Goal: Communication & Community: Answer question/provide support

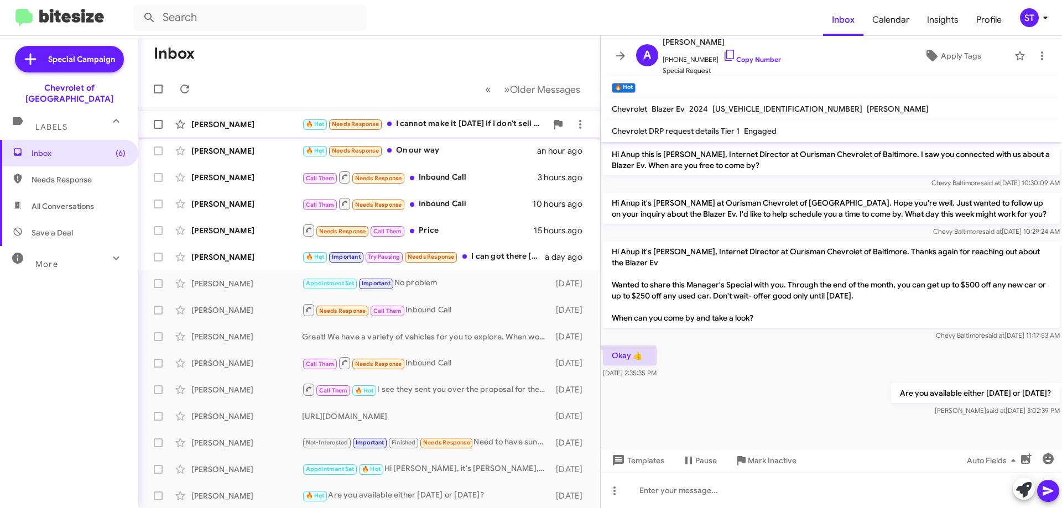
click at [434, 127] on div "🔥 Hot Needs Response I cannot make it Wednesday If I don't sell my car will res…" at bounding box center [424, 124] width 245 height 13
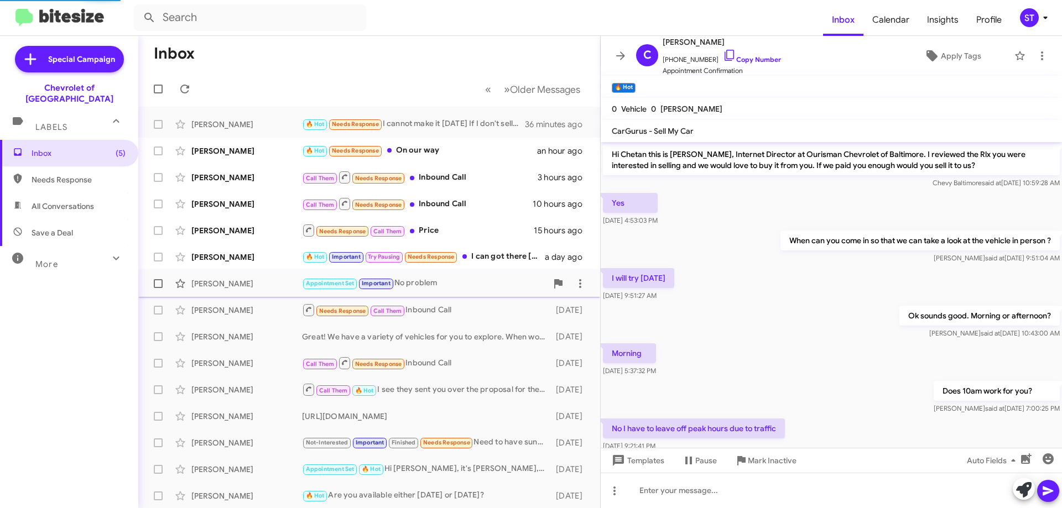
scroll to position [326, 0]
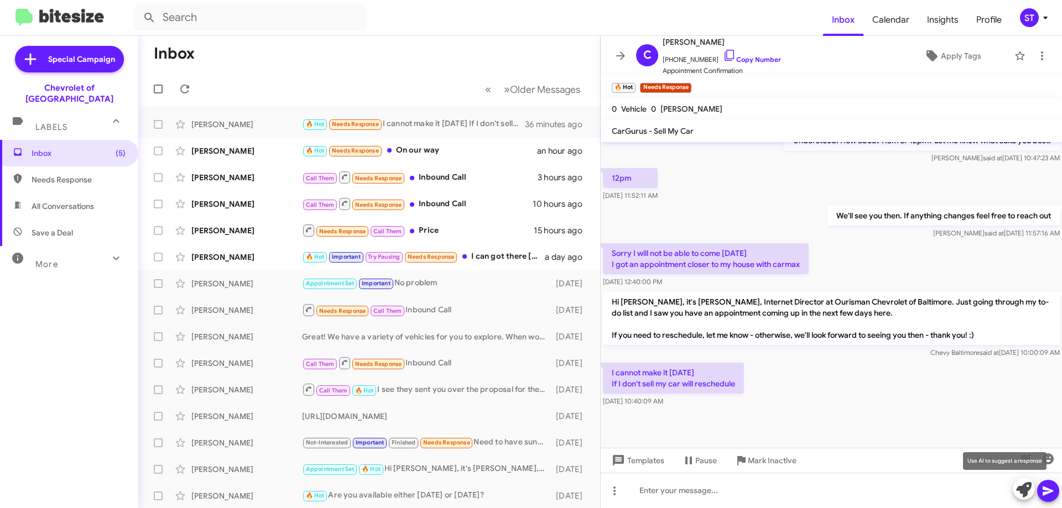
click at [1019, 492] on icon at bounding box center [1023, 489] width 15 height 15
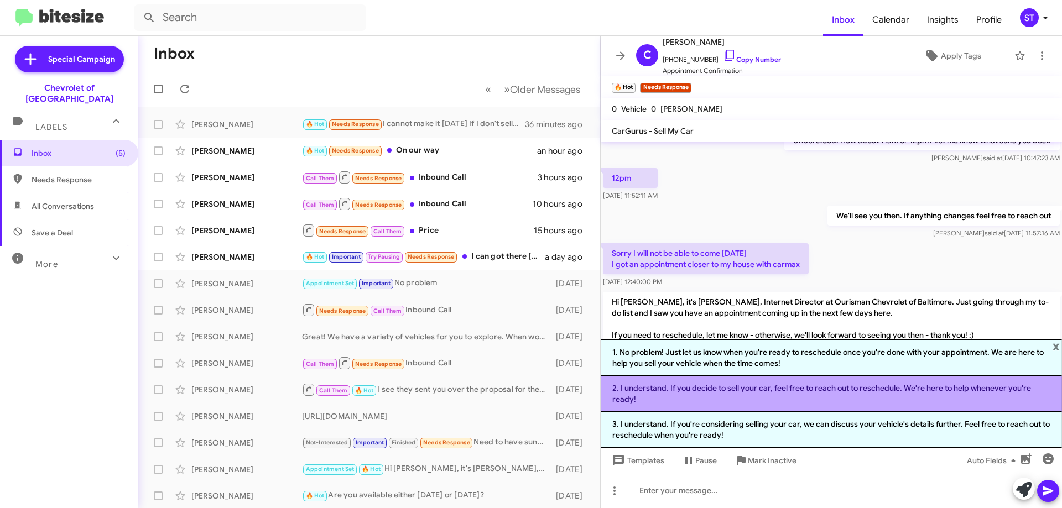
click at [899, 385] on li "2. I understand. If you decide to sell your car, feel free to reach out to resc…" at bounding box center [831, 394] width 461 height 36
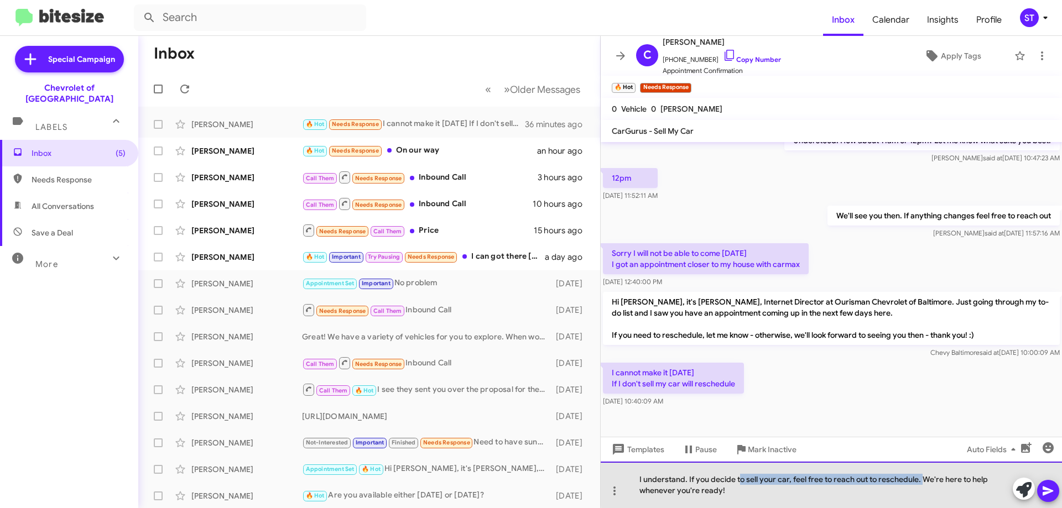
drag, startPoint x: 924, startPoint y: 480, endPoint x: 747, endPoint y: 482, distance: 177.0
click at [742, 483] on div "I understand. If you decide to sell your car, feel free to reach out to resched…" at bounding box center [831, 485] width 461 height 46
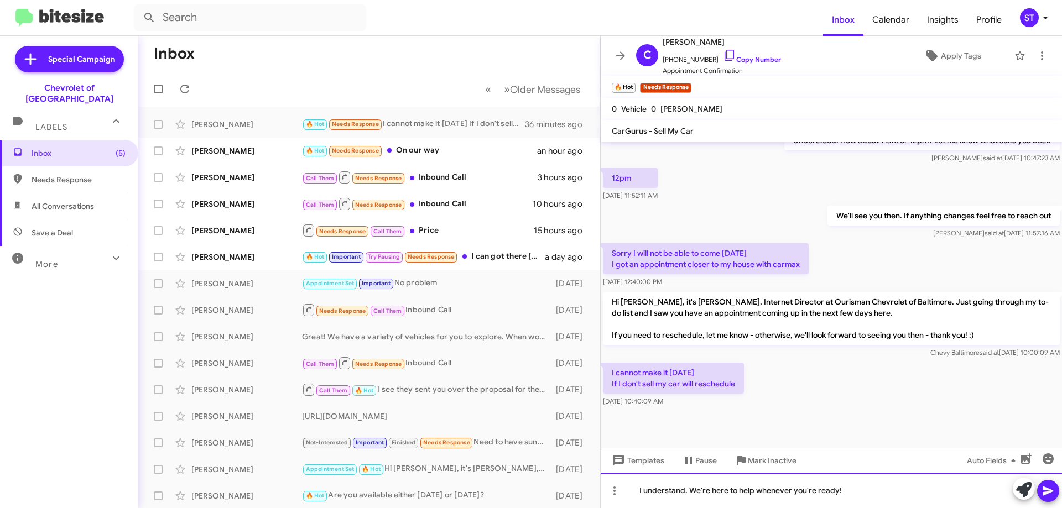
click at [919, 496] on div "I understand. We're here to help whenever you're ready!" at bounding box center [831, 490] width 461 height 35
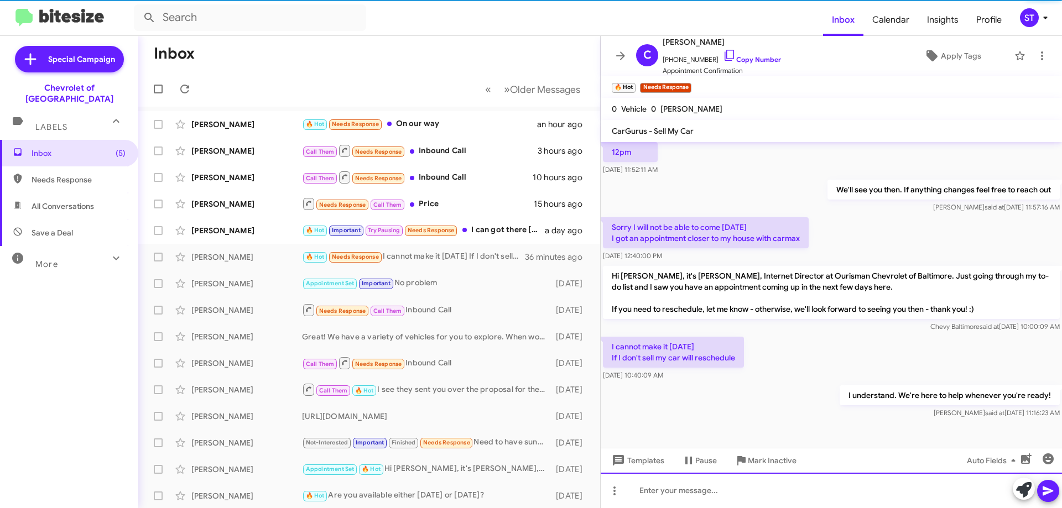
scroll to position [366, 0]
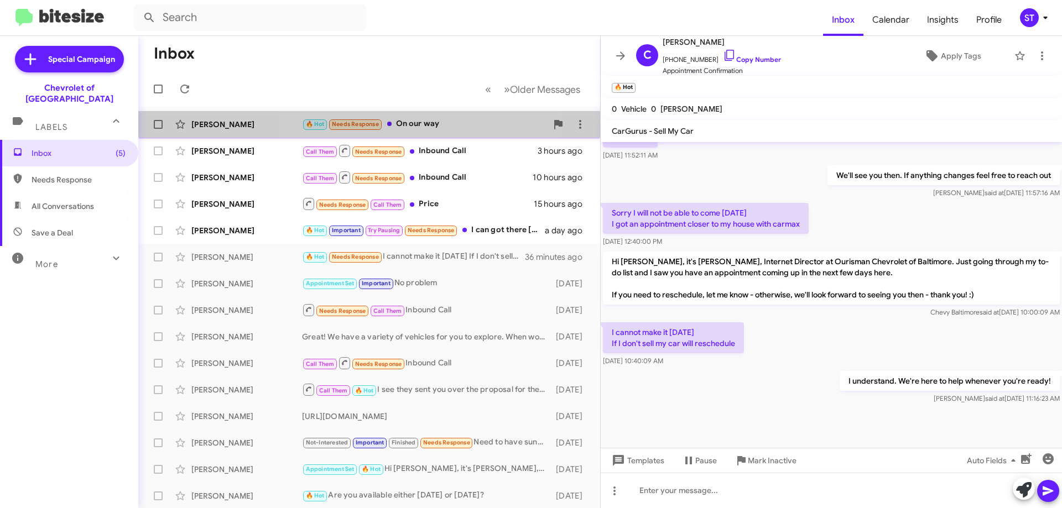
click at [412, 117] on div "Michael Lamason 🔥 Hot Needs Response On our way an hour ago" at bounding box center [369, 124] width 444 height 22
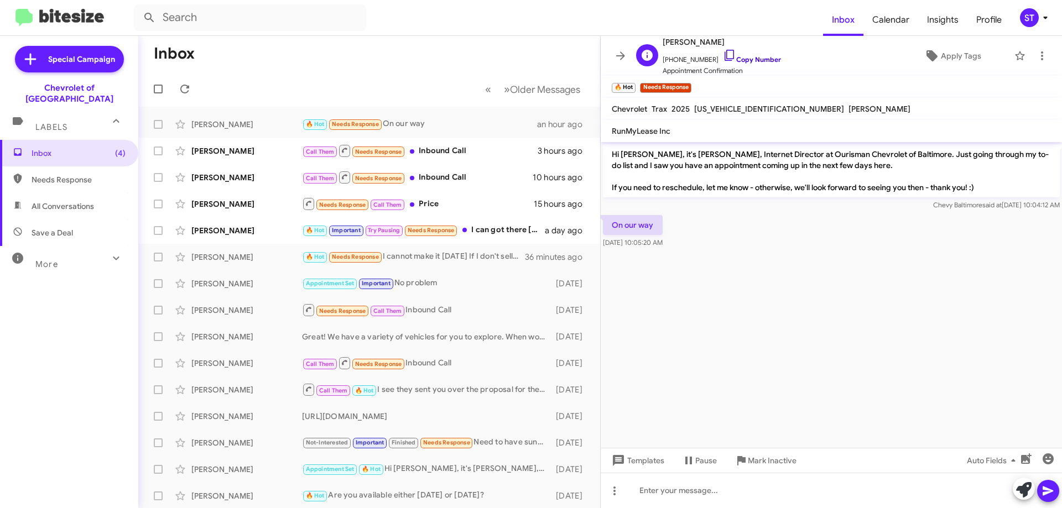
click at [723, 56] on icon at bounding box center [729, 55] width 13 height 13
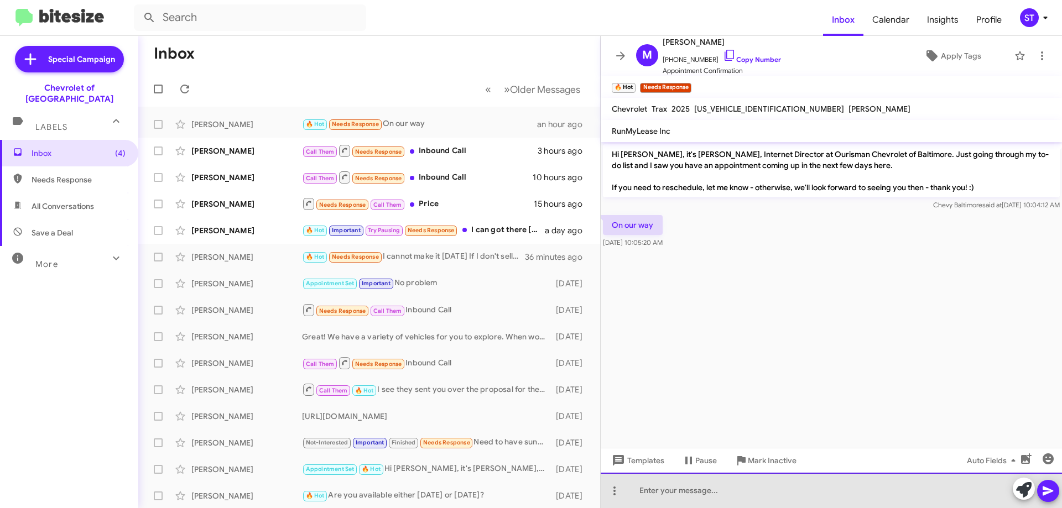
click at [677, 494] on div at bounding box center [831, 490] width 461 height 35
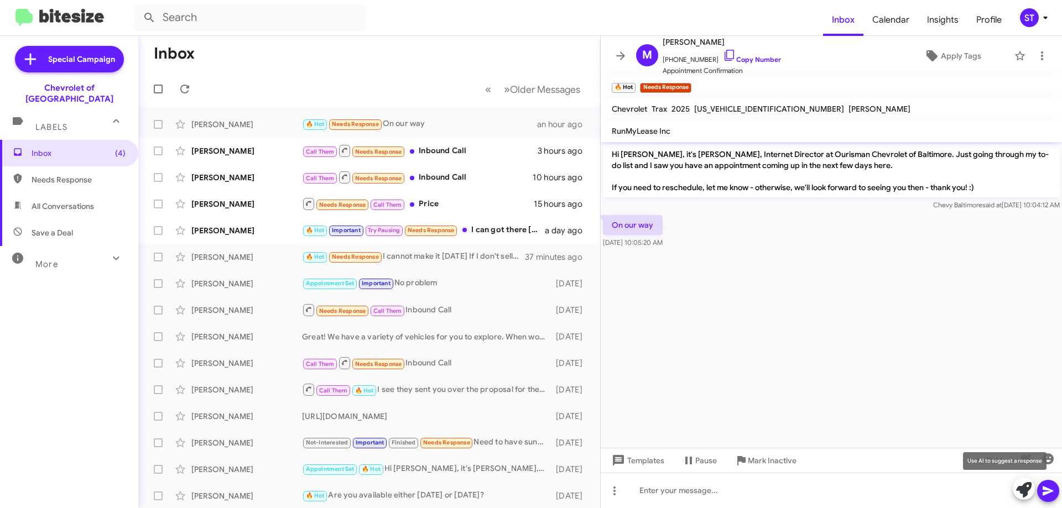
click at [1022, 490] on icon at bounding box center [1023, 489] width 15 height 15
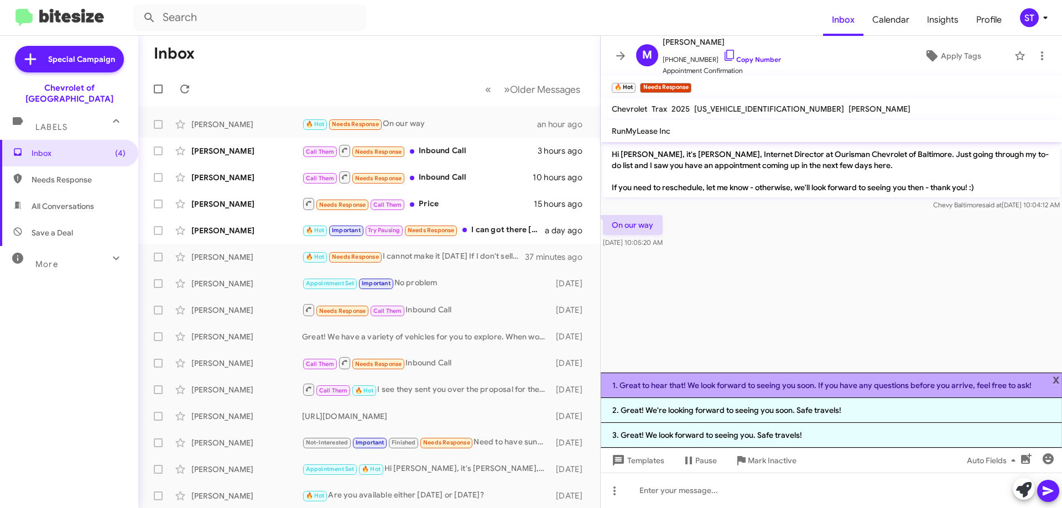
click at [731, 389] on li "1. Great to hear that! We look forward to seeing you soon. If you have any ques…" at bounding box center [831, 385] width 461 height 25
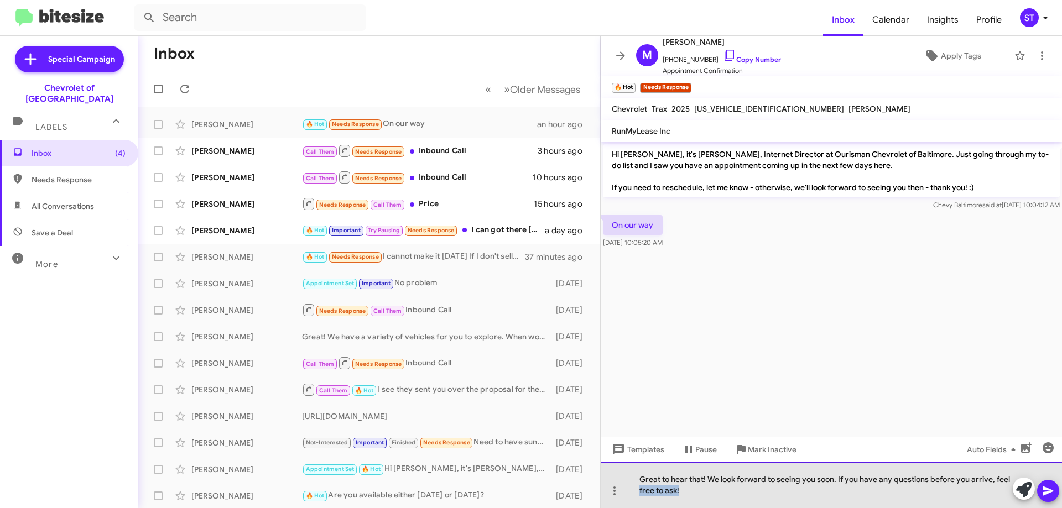
drag, startPoint x: 709, startPoint y: 507, endPoint x: 554, endPoint y: 511, distance: 154.4
click at [554, 508] on html "Inbox Calendar Insights Profile ST Special Campaign Chevrolet of Baltimore Labe…" at bounding box center [531, 254] width 1062 height 508
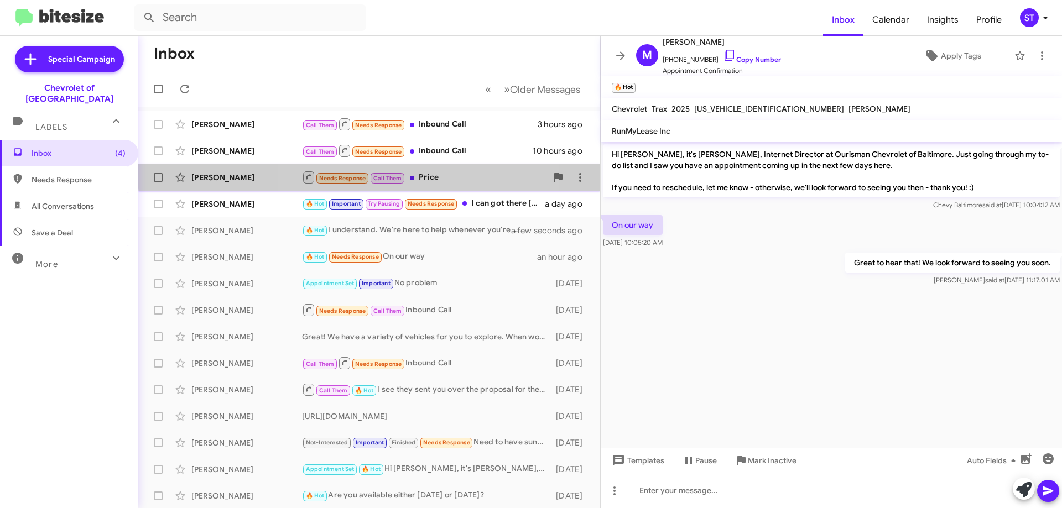
click at [413, 164] on span "Robin Marr Needs Response Call Them Price 15 hours ago" at bounding box center [369, 177] width 462 height 27
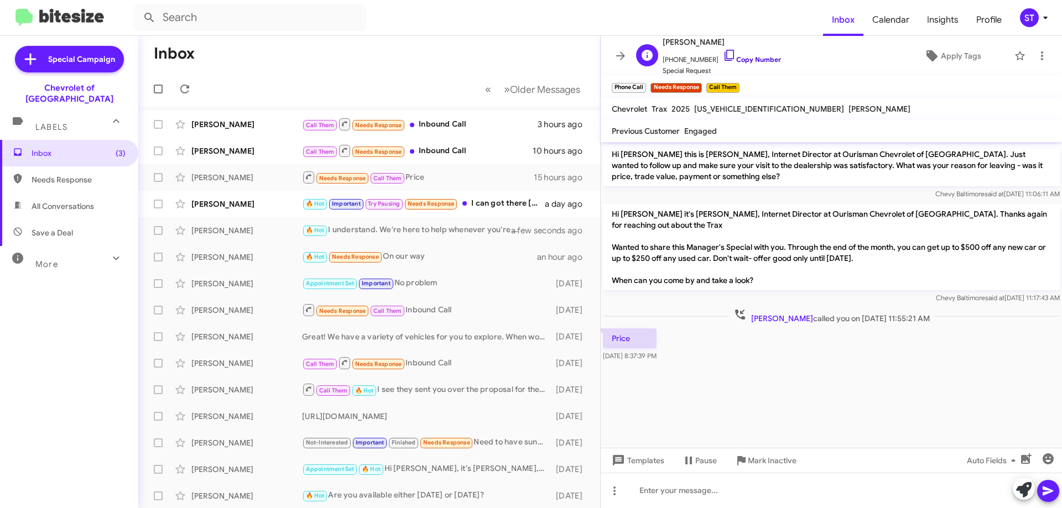
click at [723, 54] on icon at bounding box center [729, 55] width 13 height 13
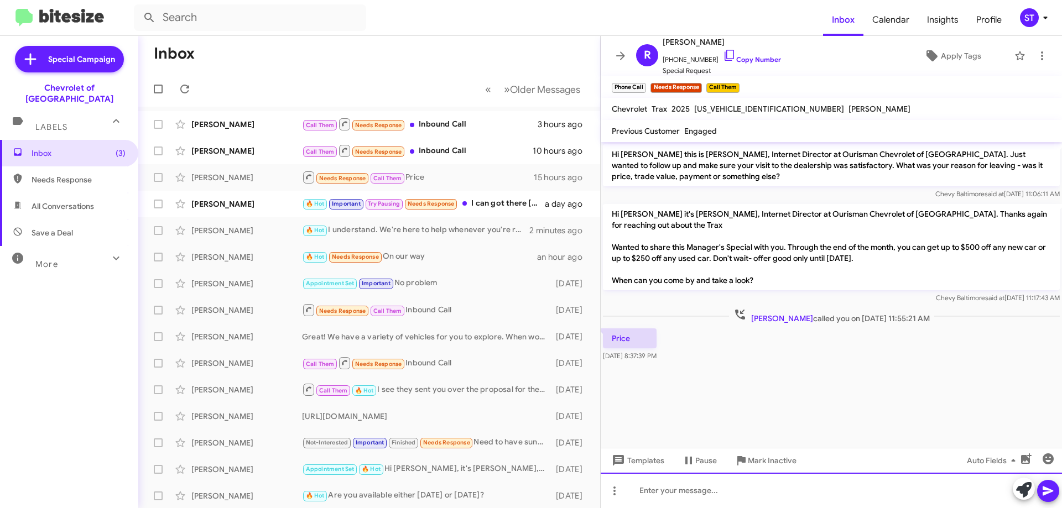
click at [672, 505] on div at bounding box center [831, 490] width 461 height 35
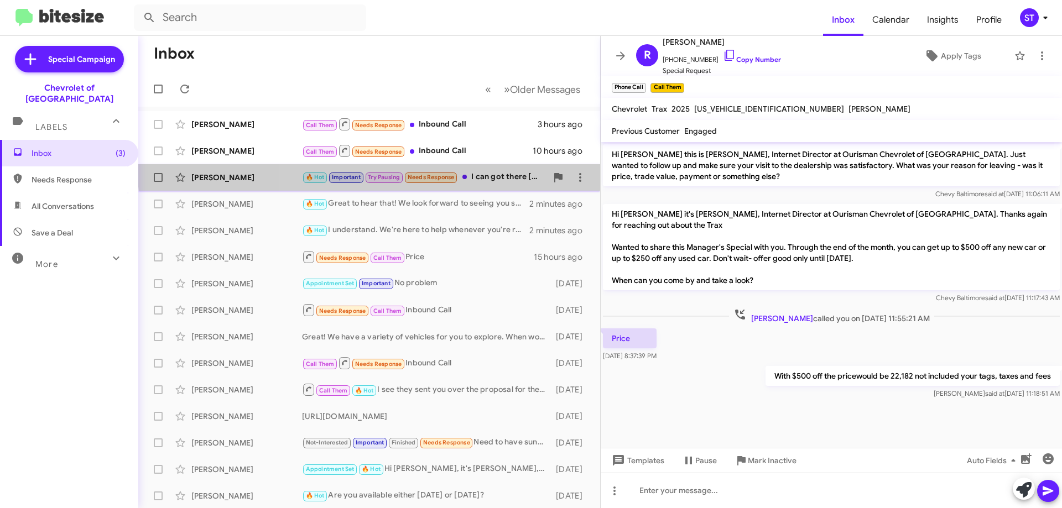
click at [481, 168] on div "Michael Racky 🔥 Hot Important Try Pausing Needs Response I can got there today,…" at bounding box center [369, 178] width 444 height 22
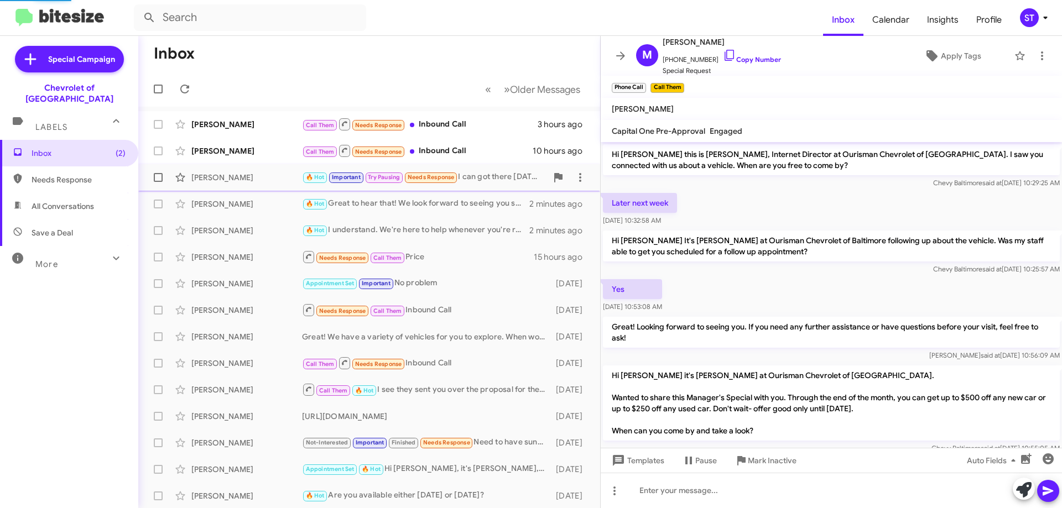
scroll to position [186, 0]
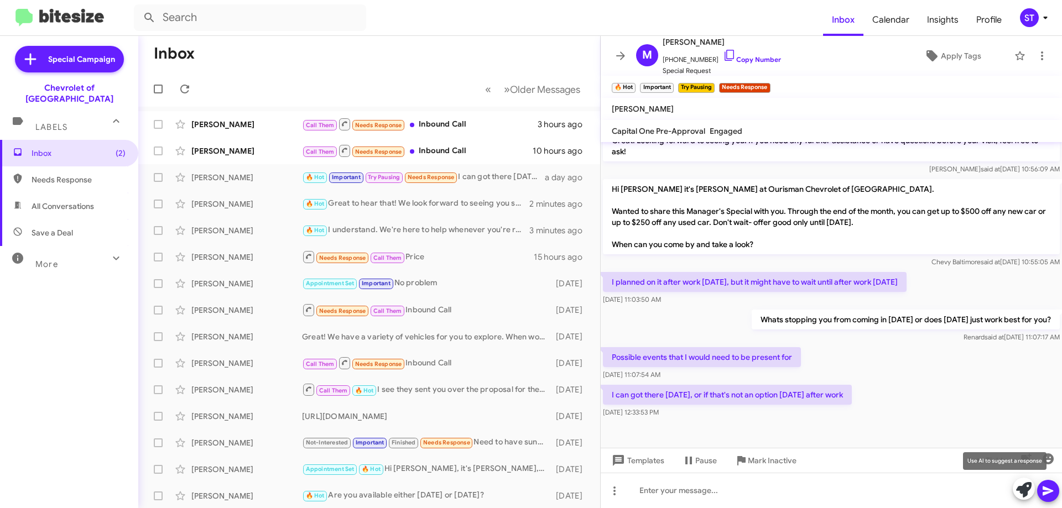
click at [1028, 491] on icon at bounding box center [1023, 489] width 15 height 15
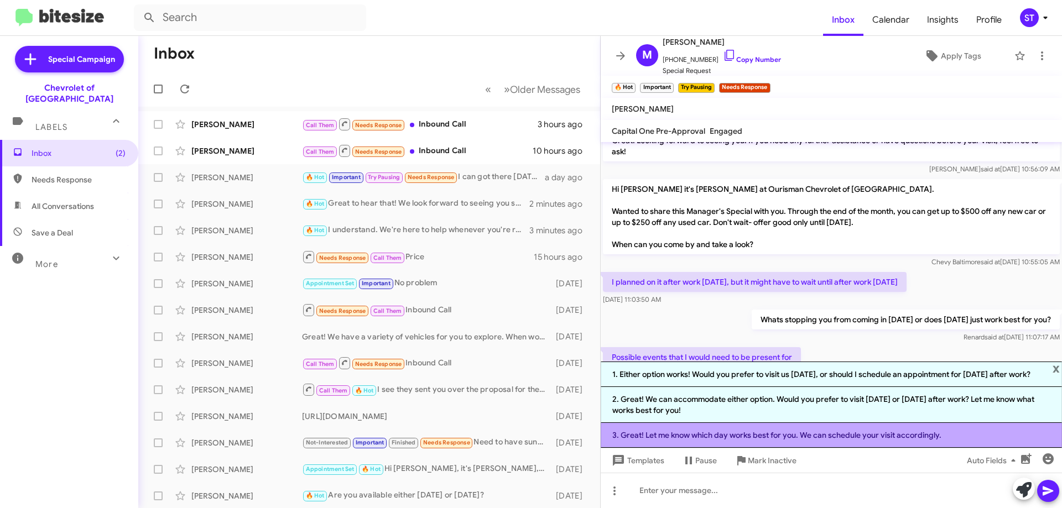
click at [677, 430] on li "3. Great! Let me know which day works best for you. We can schedule your visit …" at bounding box center [831, 435] width 461 height 25
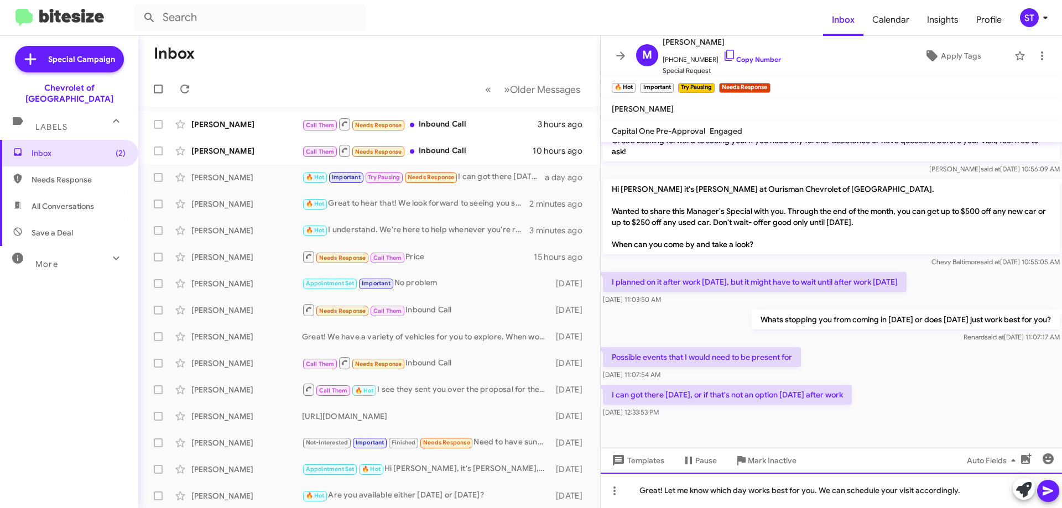
click at [973, 495] on div "Great! Let me know which day works best for you. We can schedule your visit acc…" at bounding box center [831, 490] width 461 height 35
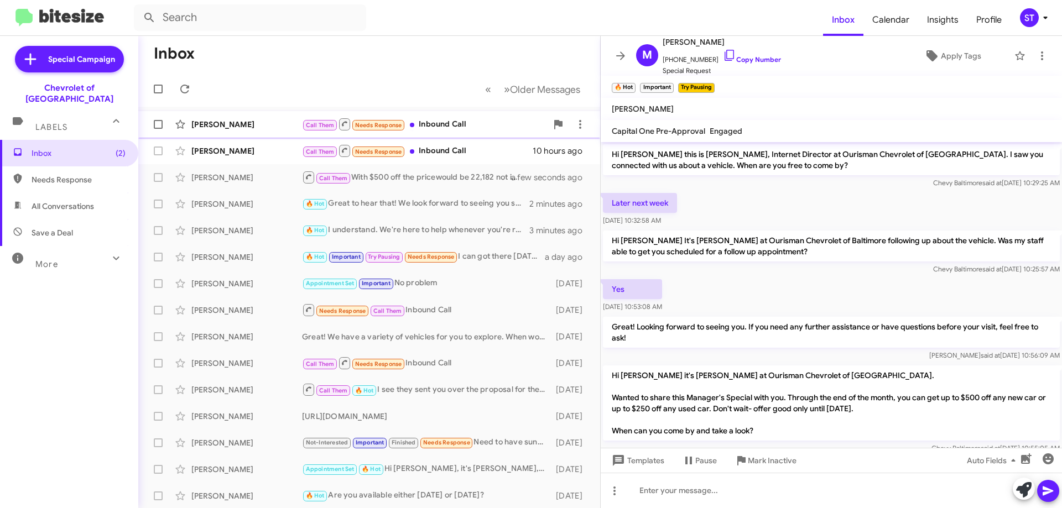
click at [482, 118] on div "Call Them Needs Response Inbound Call" at bounding box center [424, 124] width 245 height 14
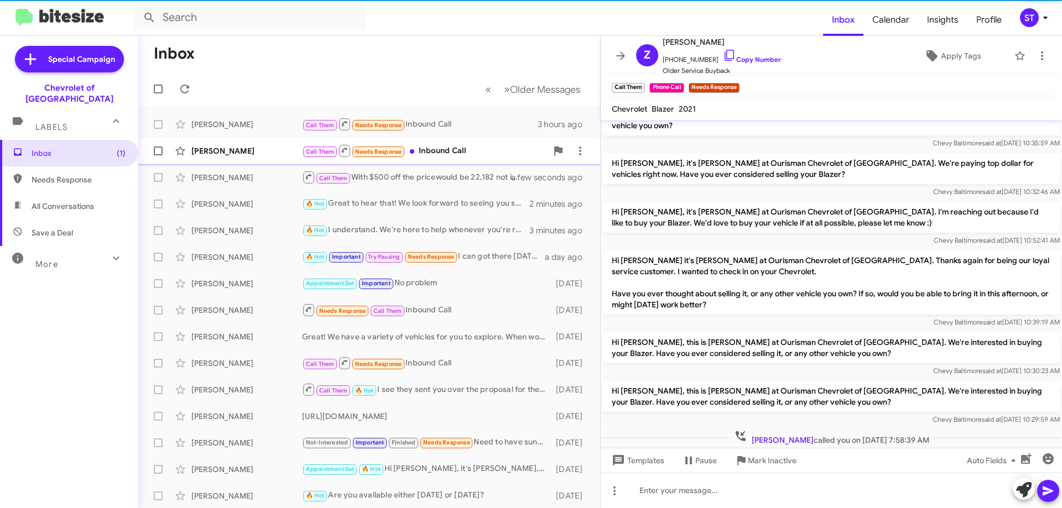
click at [470, 149] on div "Call Them Needs Response Inbound Call" at bounding box center [424, 151] width 245 height 14
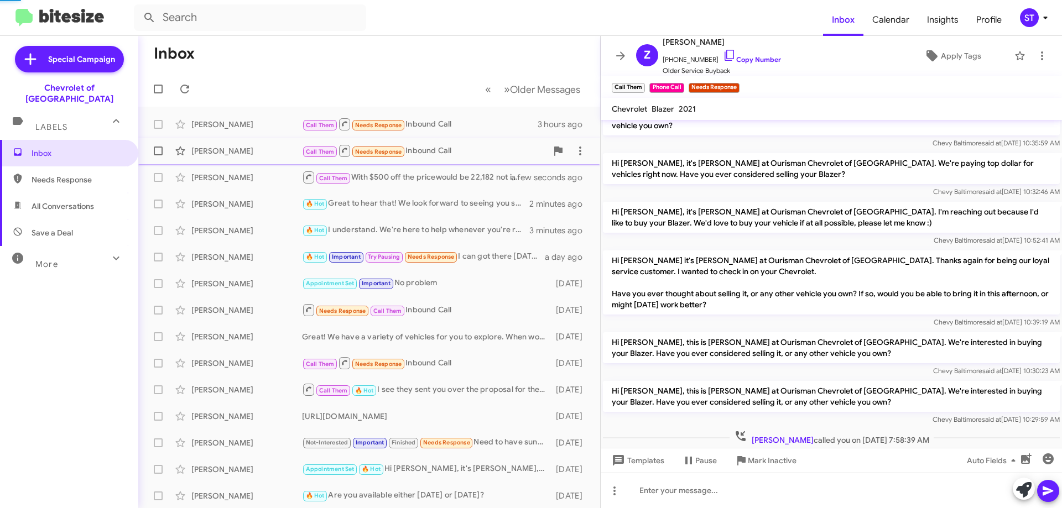
scroll to position [380, 0]
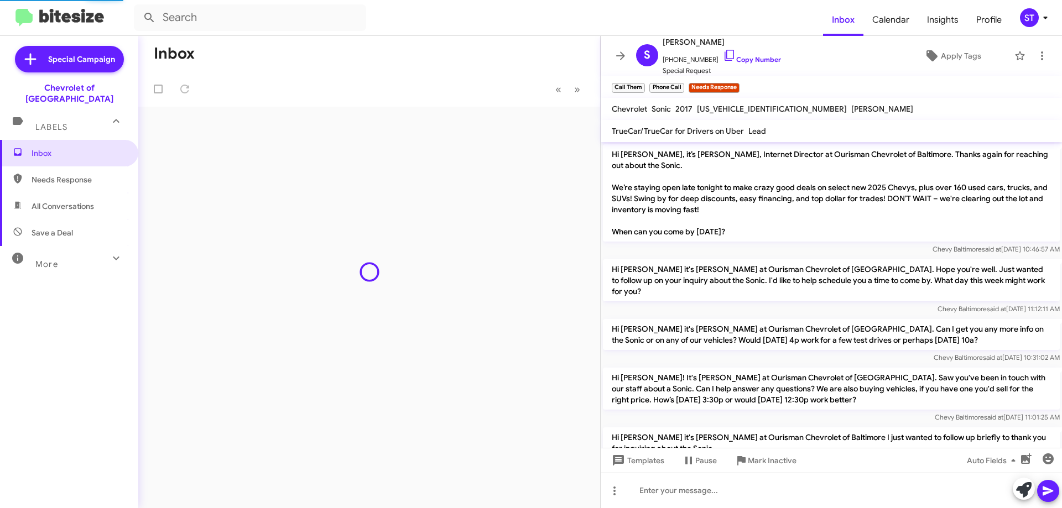
scroll to position [380, 0]
